Goal: Find specific page/section: Find specific page/section

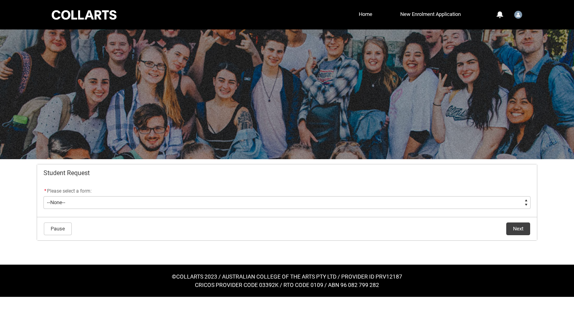
click at [209, 195] on div "* Please select a form:" at bounding box center [286, 192] width 487 height 10
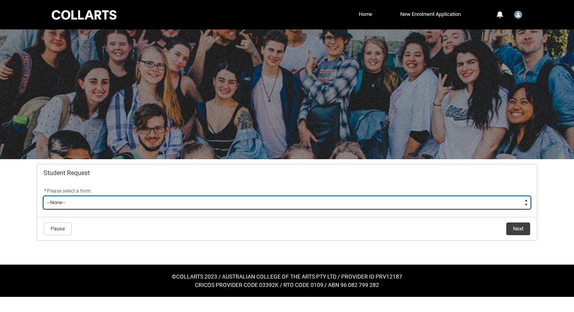
click at [208, 202] on select "--None-- Academic Transcript Application to Appeal Assignment Extension Change …" at bounding box center [286, 202] width 487 height 13
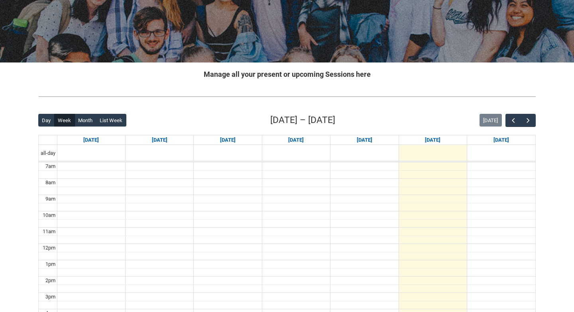
scroll to position [100, 0]
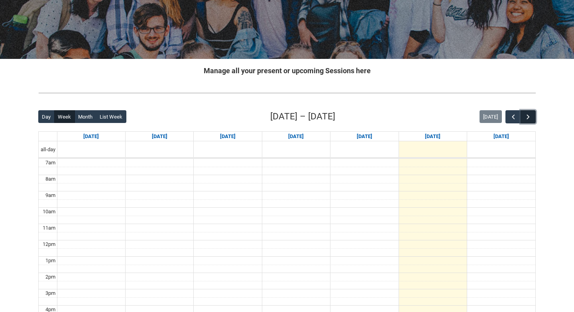
click at [531, 117] on span "button" at bounding box center [528, 117] width 8 height 8
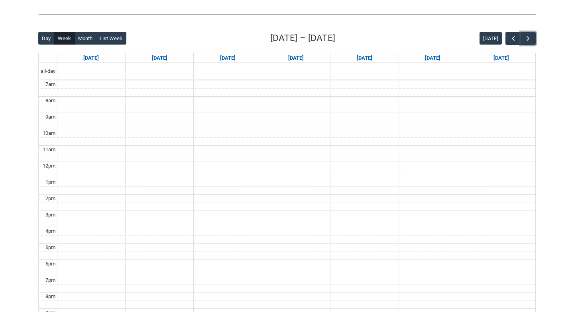
scroll to position [145, 0]
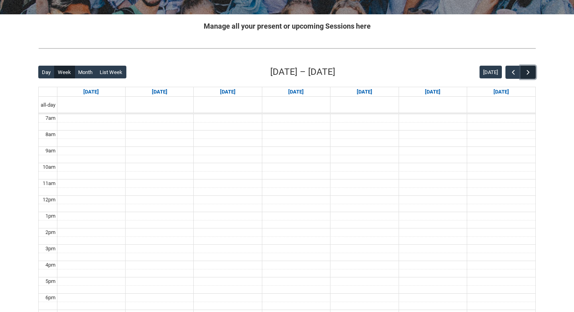
click at [526, 75] on span "button" at bounding box center [528, 73] width 8 height 8
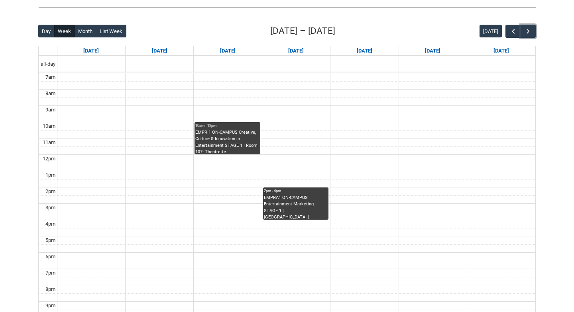
scroll to position [163, 0]
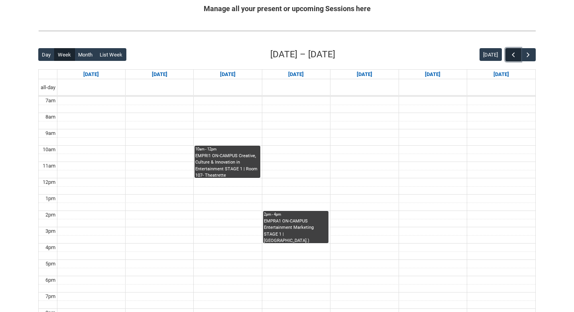
click at [515, 52] on span "button" at bounding box center [513, 55] width 8 height 8
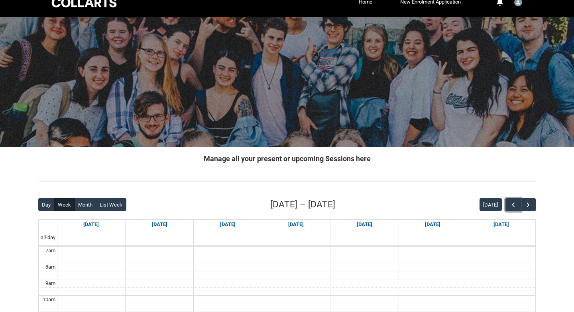
scroll to position [10, 0]
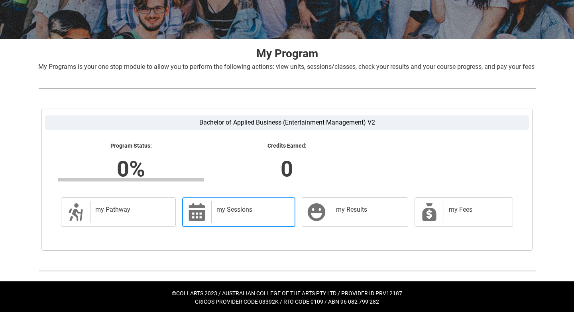
scroll to position [131, 0]
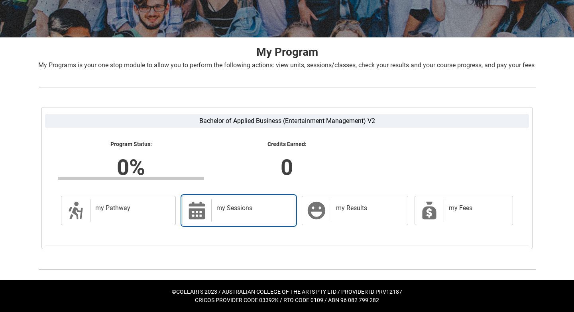
click at [219, 210] on h2 "my Sessions" at bounding box center [251, 208] width 71 height 8
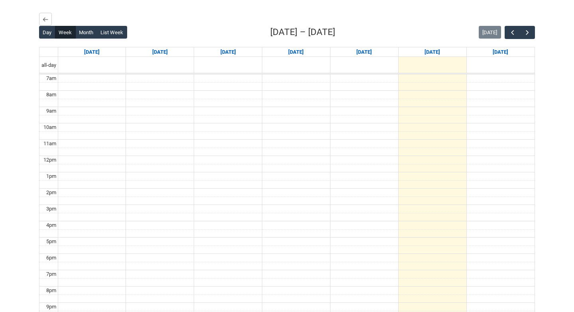
scroll to position [213, 0]
click at [527, 37] on span "button" at bounding box center [527, 33] width 8 height 8
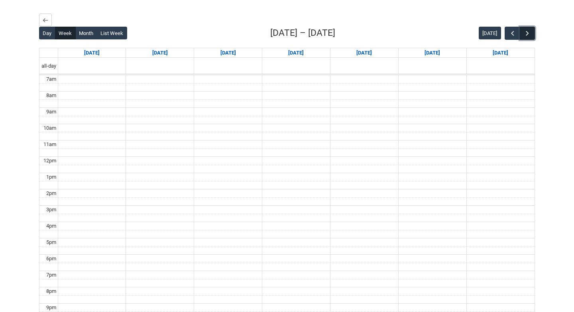
click at [527, 37] on span "button" at bounding box center [527, 33] width 8 height 8
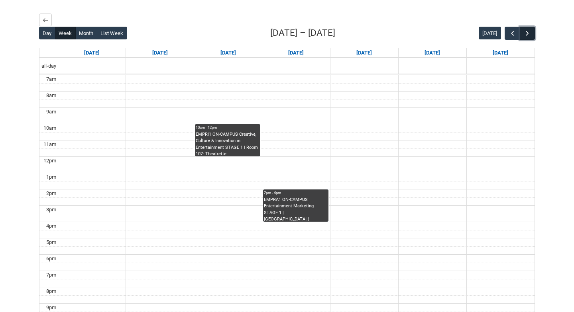
click at [527, 37] on span "button" at bounding box center [527, 33] width 8 height 8
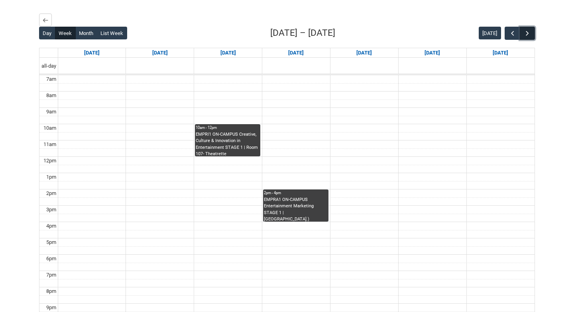
click at [527, 37] on span "button" at bounding box center [527, 33] width 8 height 8
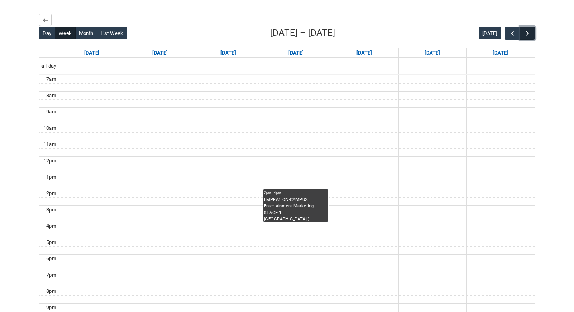
click at [527, 37] on span "button" at bounding box center [527, 33] width 8 height 8
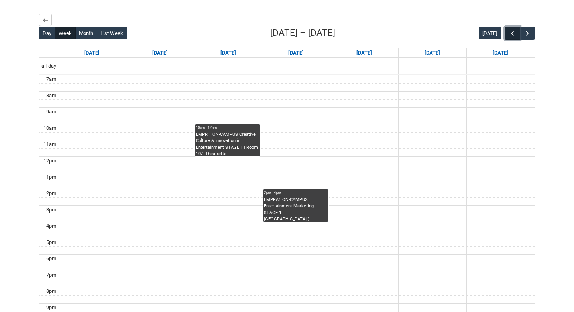
click at [508, 37] on span "button" at bounding box center [512, 33] width 8 height 8
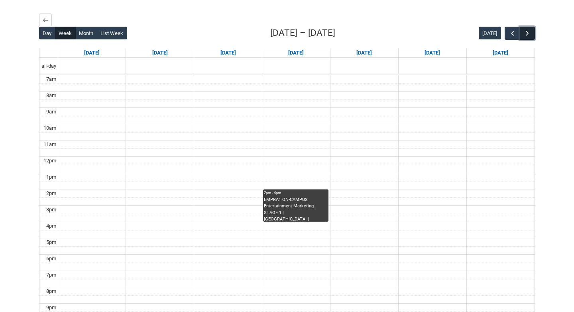
click at [530, 37] on span "button" at bounding box center [527, 33] width 8 height 8
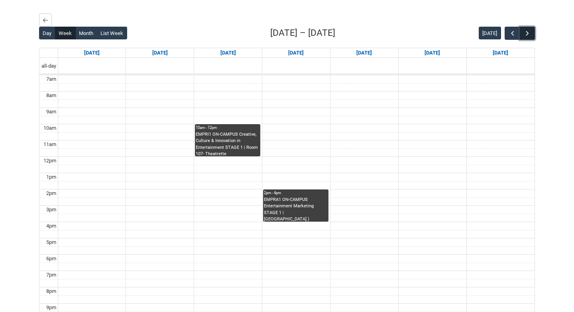
click at [530, 37] on span "button" at bounding box center [527, 33] width 8 height 8
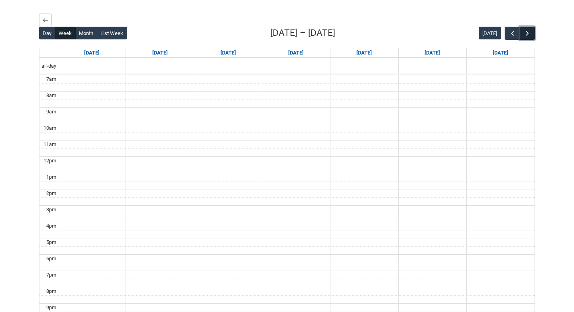
click at [530, 37] on span "button" at bounding box center [527, 33] width 8 height 8
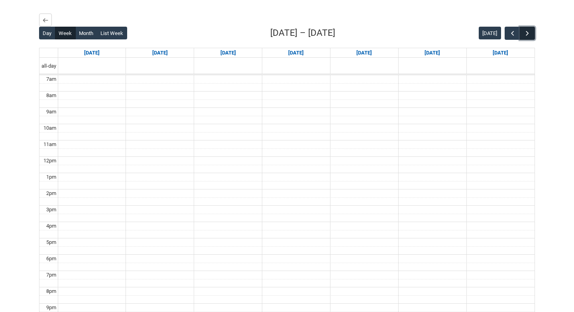
click at [530, 37] on span "button" at bounding box center [527, 33] width 8 height 8
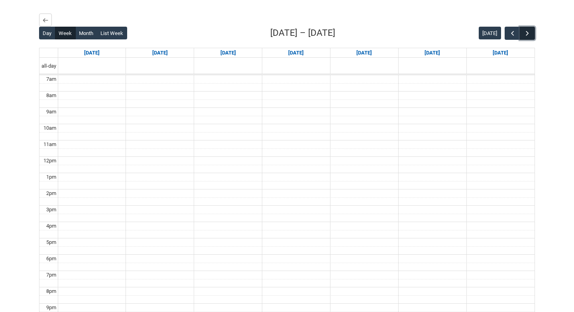
click at [530, 37] on span "button" at bounding box center [527, 33] width 8 height 8
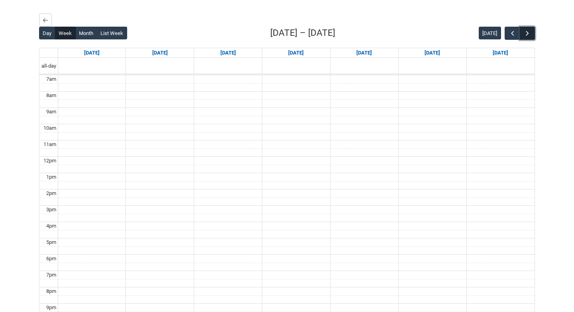
click at [530, 37] on span "button" at bounding box center [527, 33] width 8 height 8
click at [508, 37] on span "button" at bounding box center [512, 33] width 8 height 8
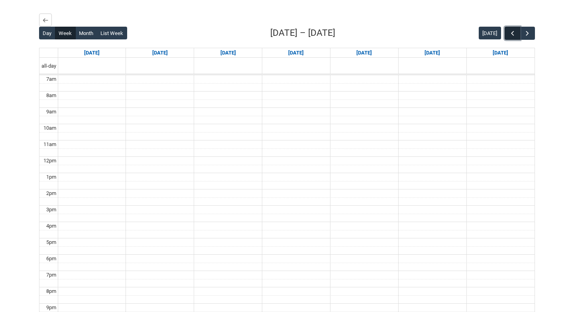
click at [508, 37] on span "button" at bounding box center [512, 33] width 8 height 8
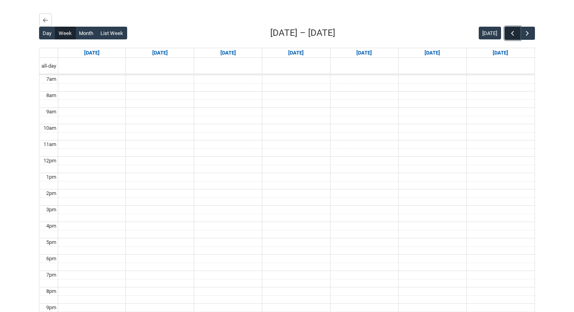
click at [508, 37] on span "button" at bounding box center [512, 33] width 8 height 8
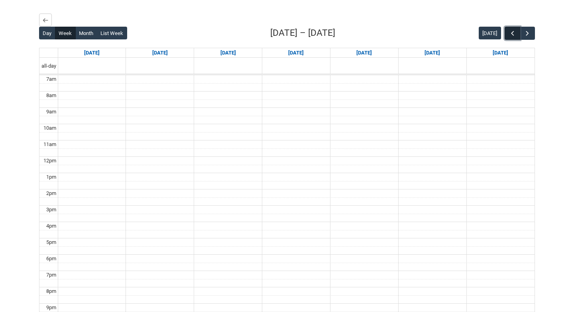
click at [508, 37] on span "button" at bounding box center [512, 33] width 8 height 8
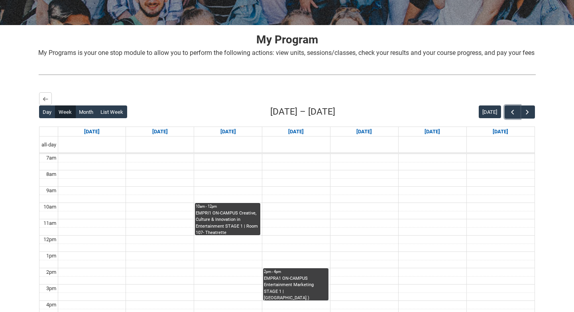
scroll to position [0, 0]
